Goal: Navigation & Orientation: Find specific page/section

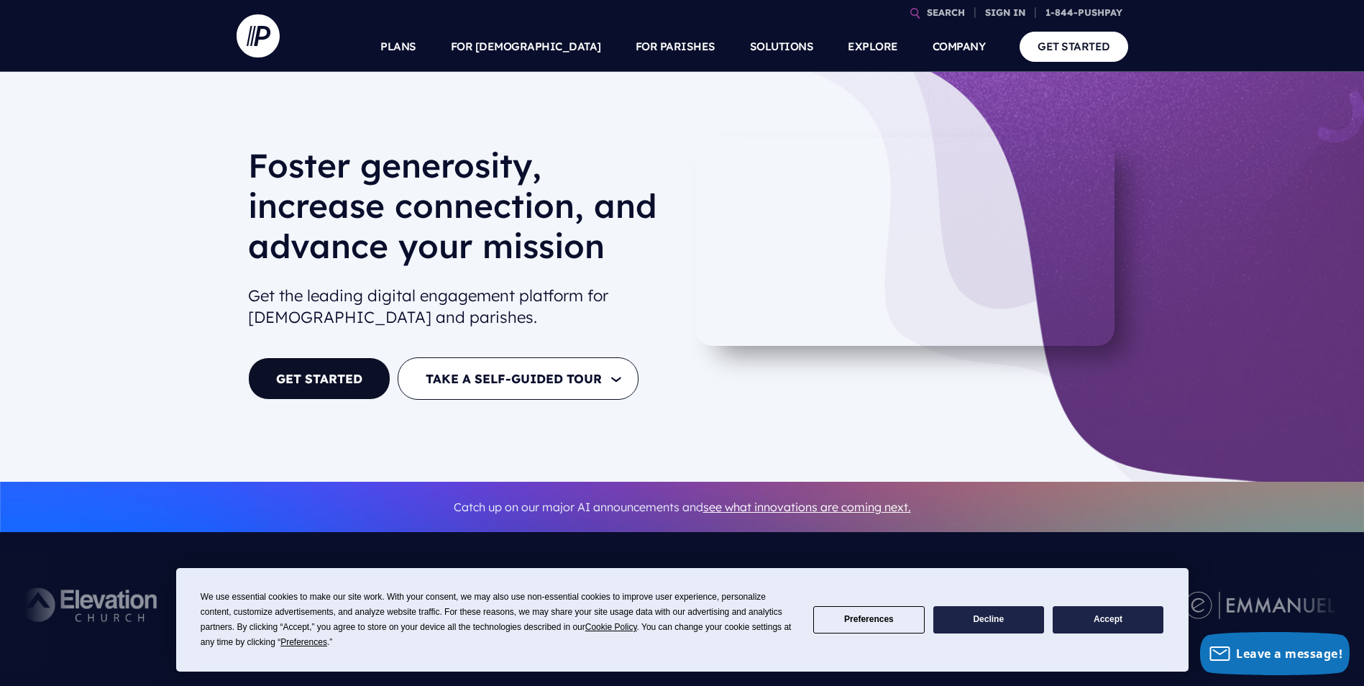
click at [1105, 617] on button "Accept" at bounding box center [1107, 620] width 111 height 28
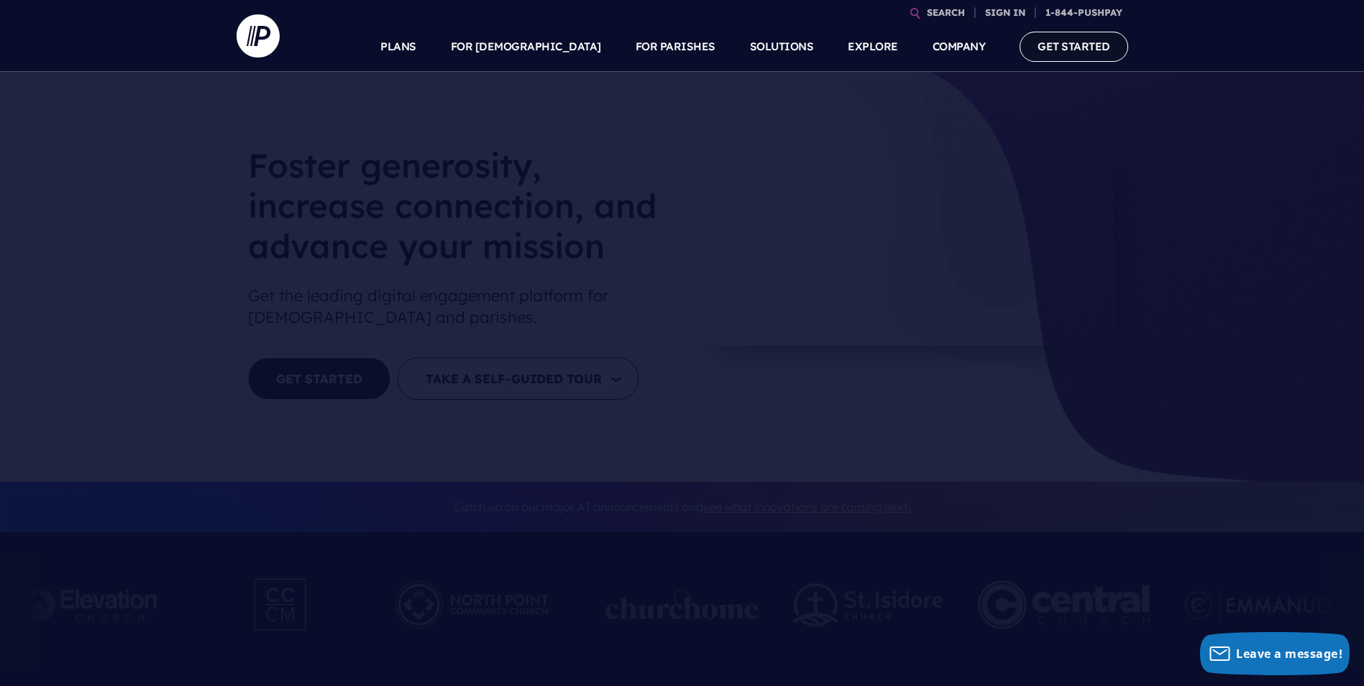
click at [1076, 45] on link "GET STARTED" at bounding box center [1073, 46] width 109 height 29
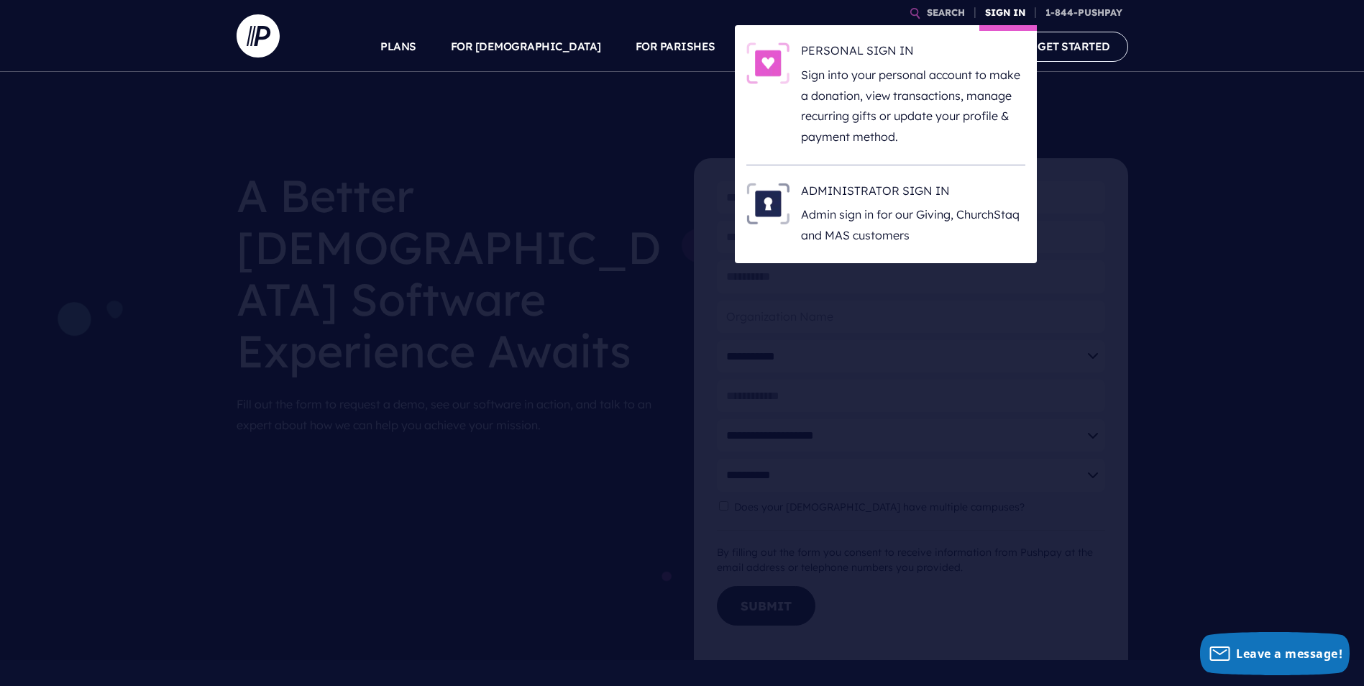
click at [995, 12] on link "SIGN IN" at bounding box center [1005, 12] width 52 height 25
click at [980, 12] on link "SIGN IN" at bounding box center [1005, 12] width 52 height 25
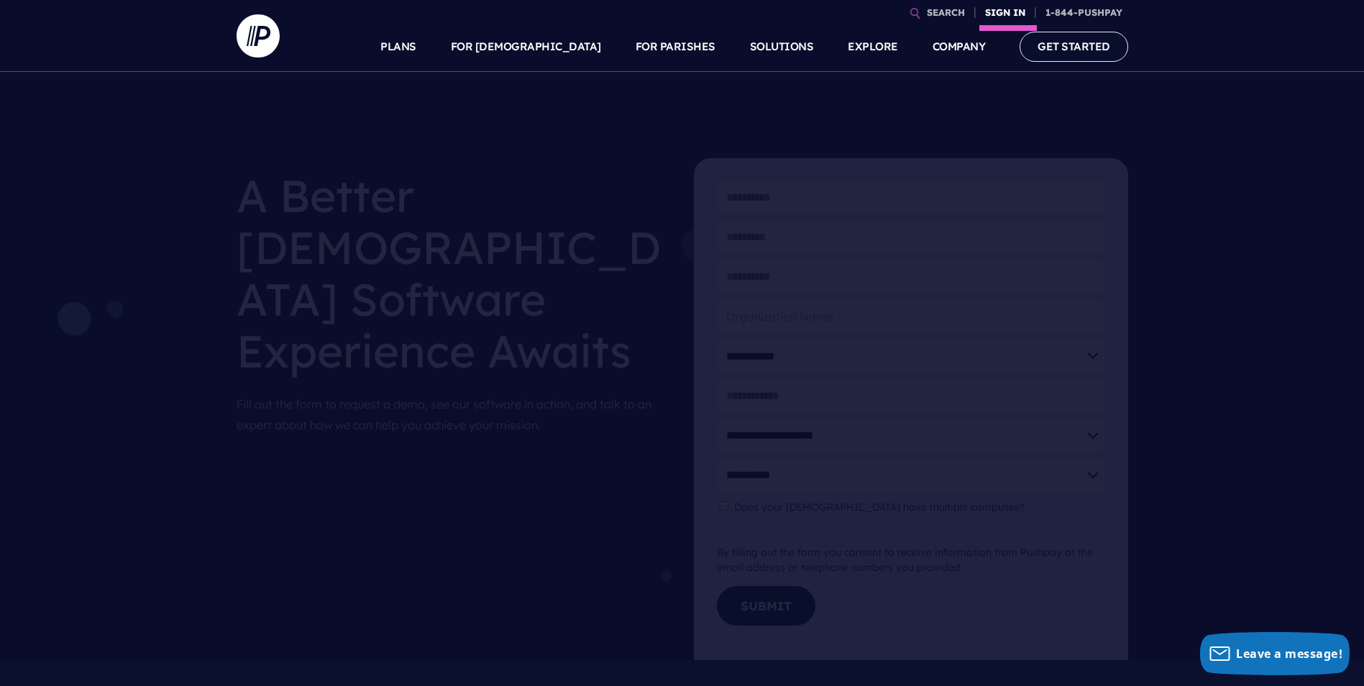
click at [998, 14] on link "SIGN IN" at bounding box center [1005, 12] width 52 height 25
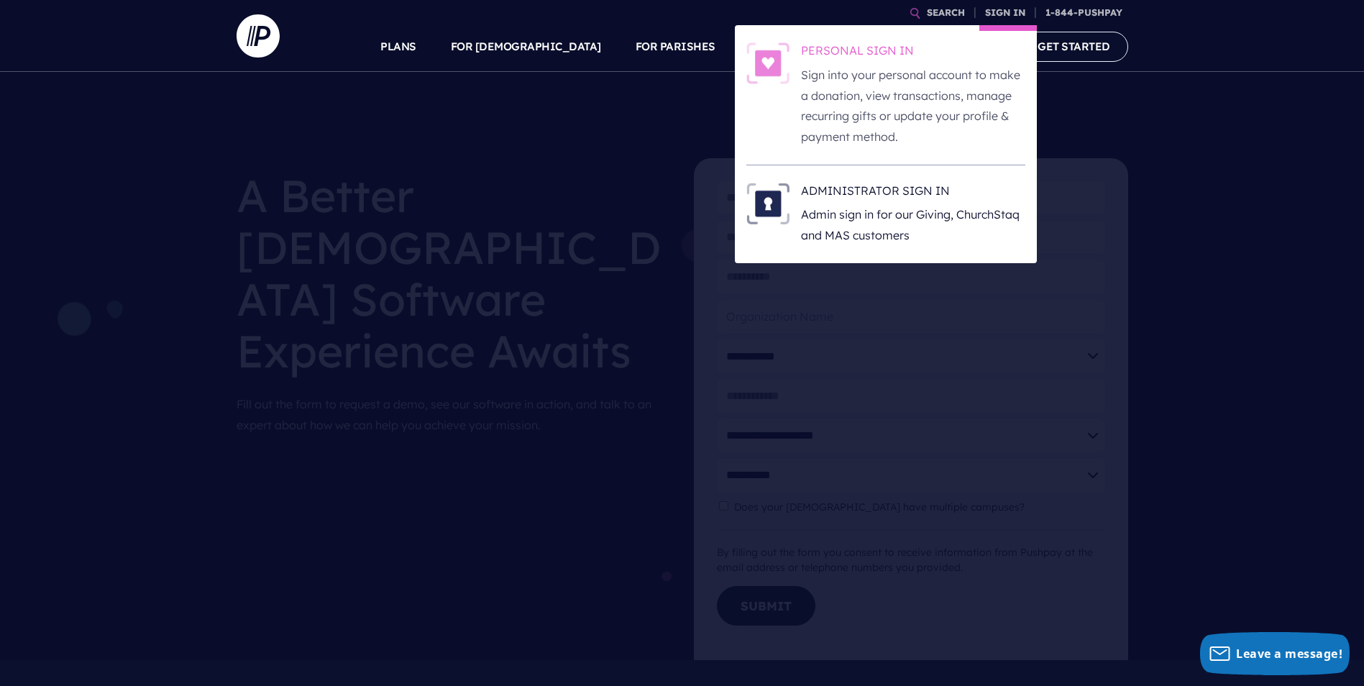
click at [876, 48] on h6 "PERSONAL SIGN IN" at bounding box center [913, 53] width 224 height 22
